Goal: Transaction & Acquisition: Purchase product/service

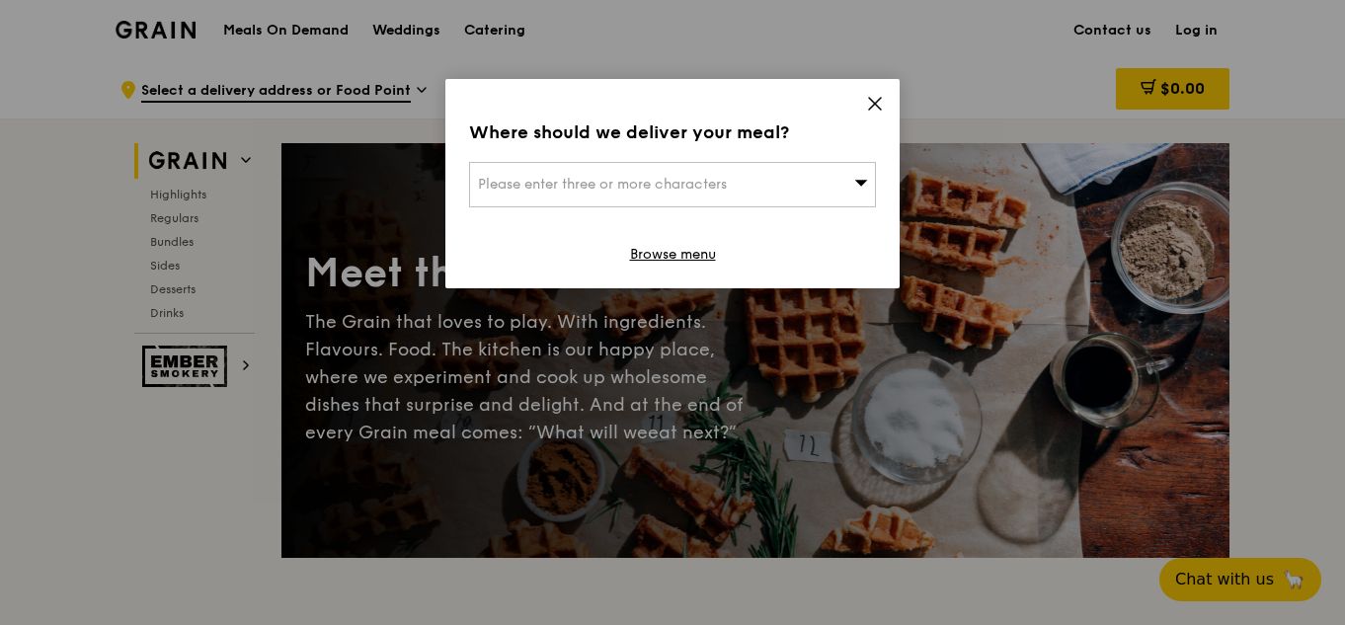
click at [860, 179] on icon at bounding box center [861, 182] width 14 height 15
click at [870, 109] on icon at bounding box center [875, 104] width 18 height 18
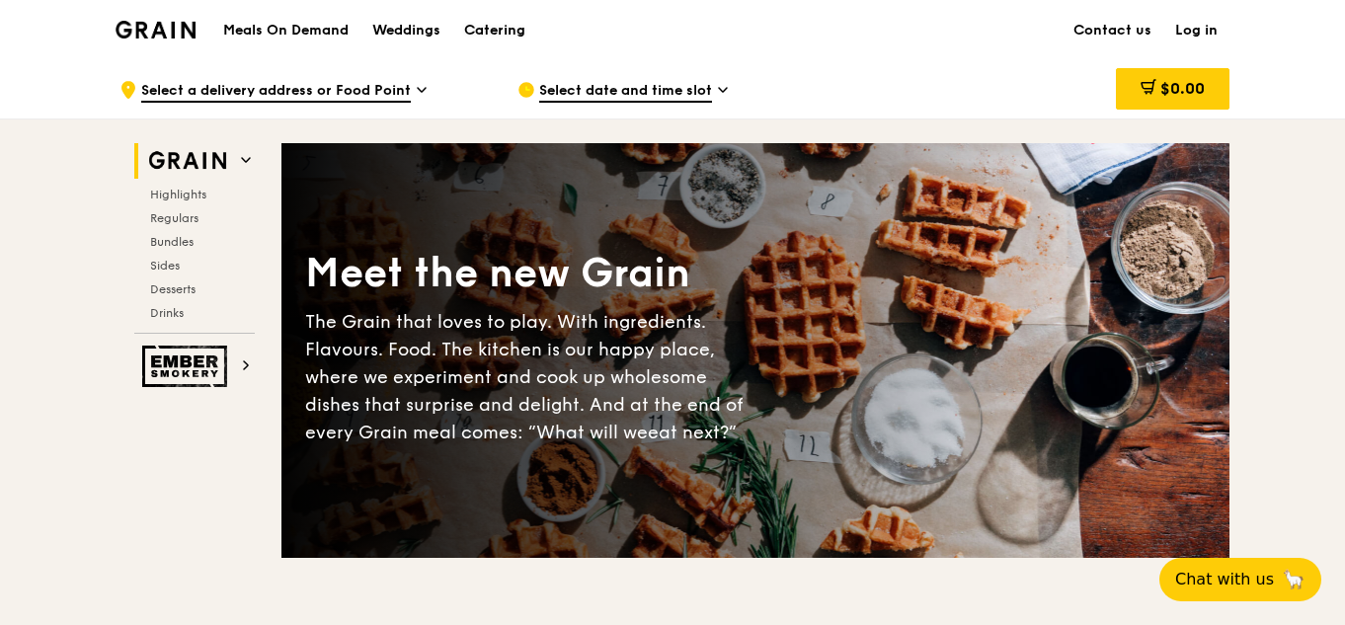
click at [504, 30] on div "Catering" at bounding box center [494, 30] width 61 height 59
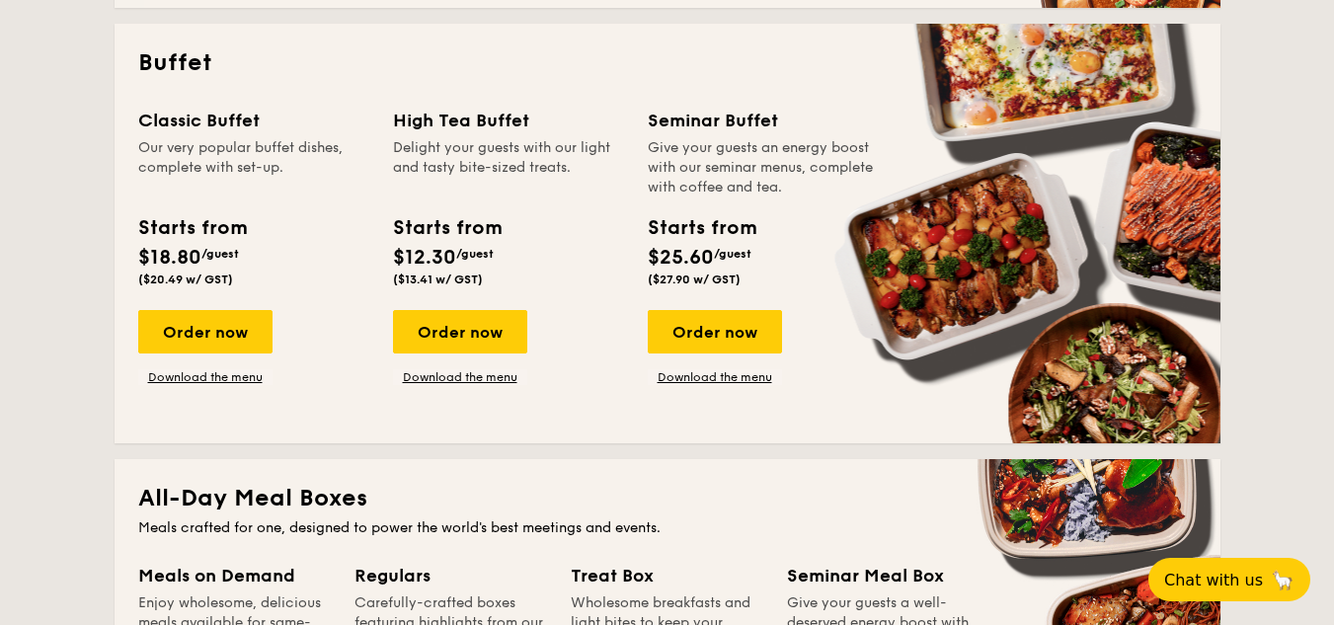
scroll to position [889, 0]
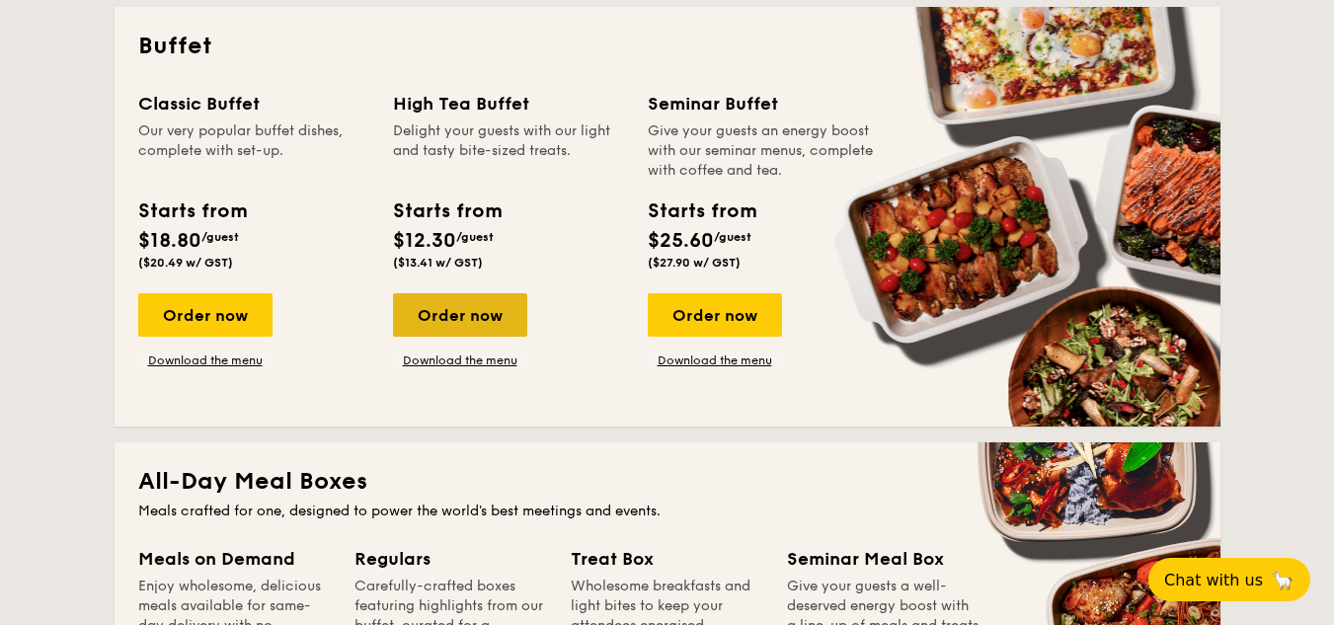
click at [450, 308] on div "Order now" at bounding box center [460, 314] width 134 height 43
